Goal: Navigation & Orientation: Find specific page/section

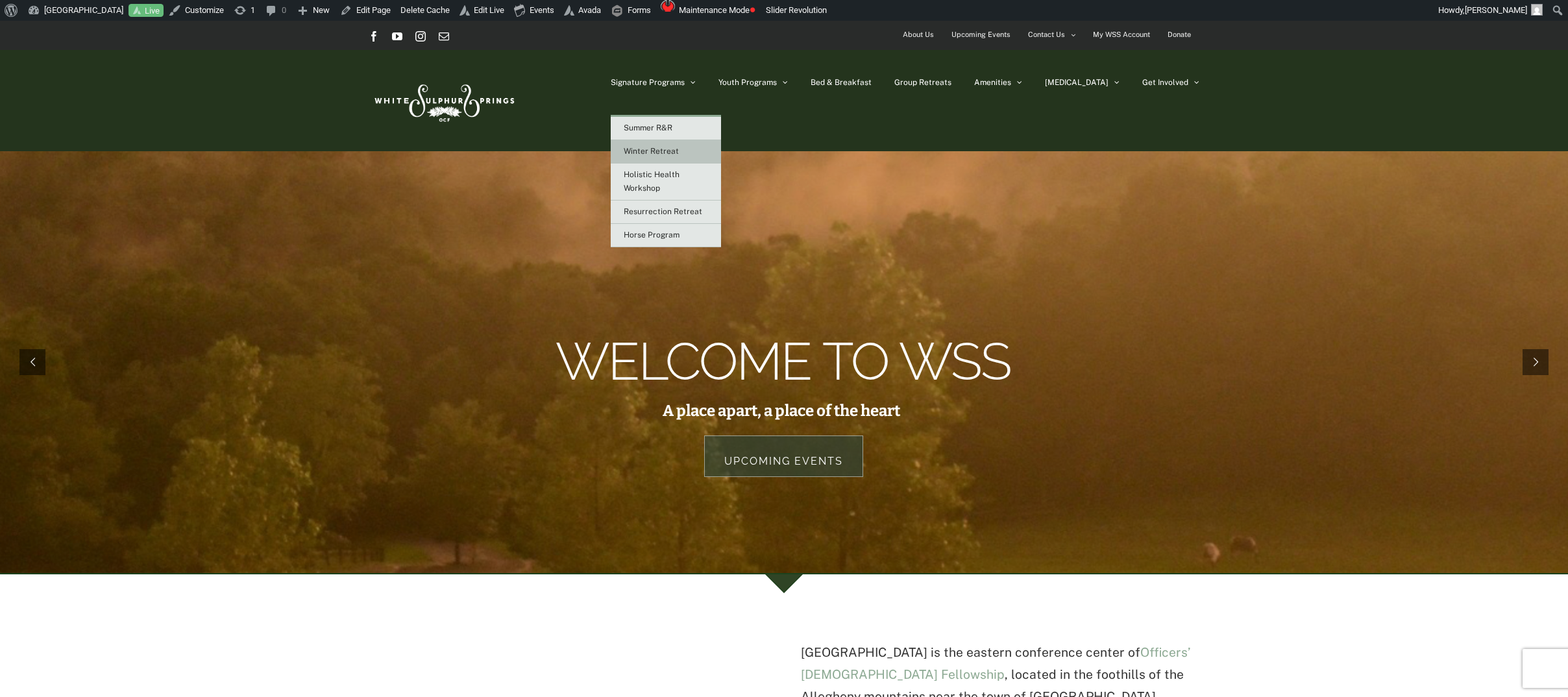
click at [678, 149] on span "Winter Retreat" at bounding box center [651, 151] width 55 height 9
